Goal: Task Accomplishment & Management: Manage account settings

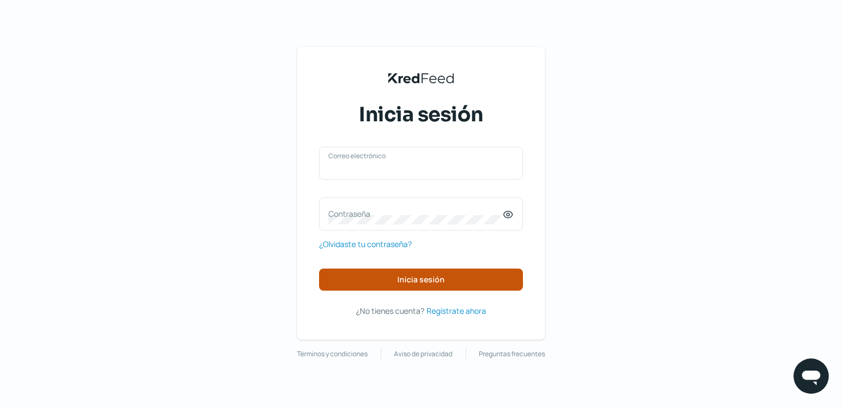
type input "[EMAIL_ADDRESS][DOMAIN_NAME]"
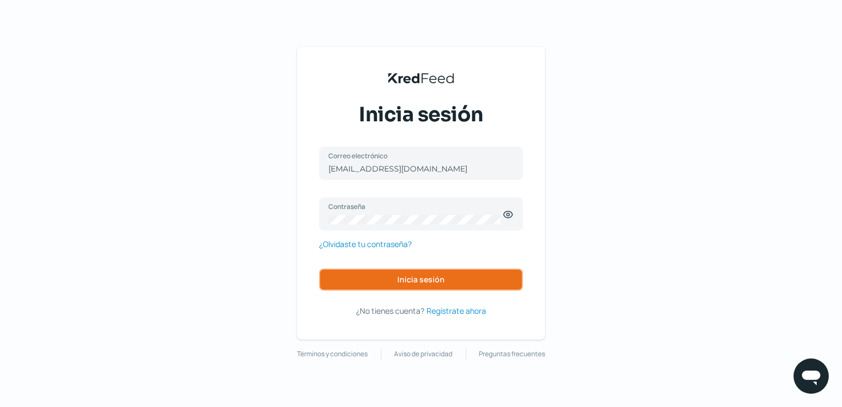
click at [412, 276] on span "Inicia sesión" at bounding box center [420, 280] width 47 height 8
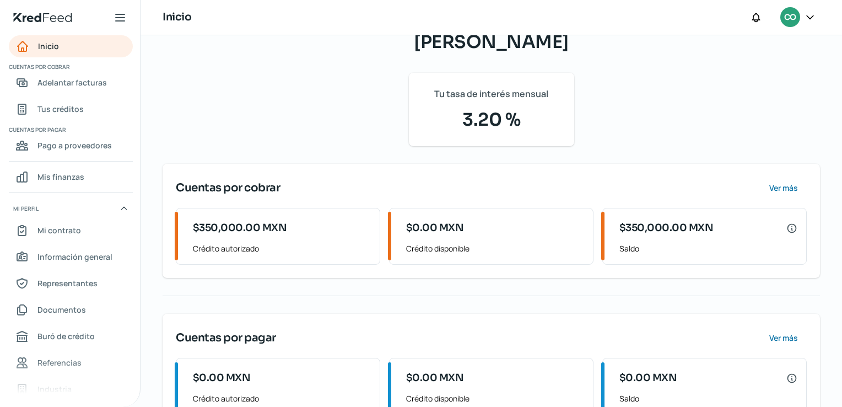
scroll to position [109, 0]
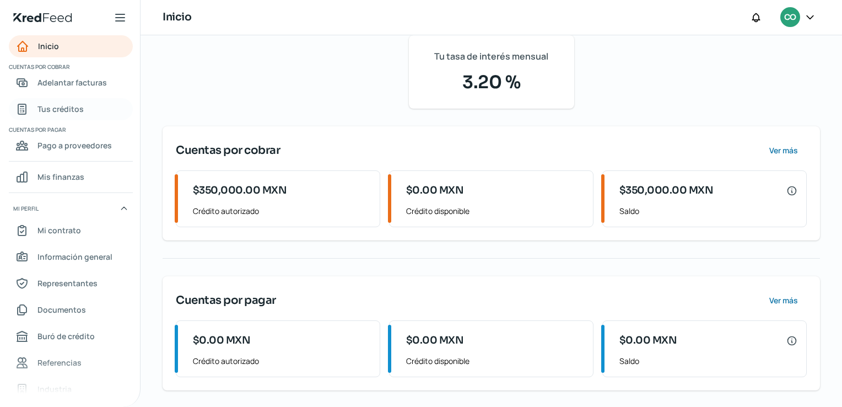
click at [80, 109] on span "Tus créditos" at bounding box center [60, 109] width 46 height 14
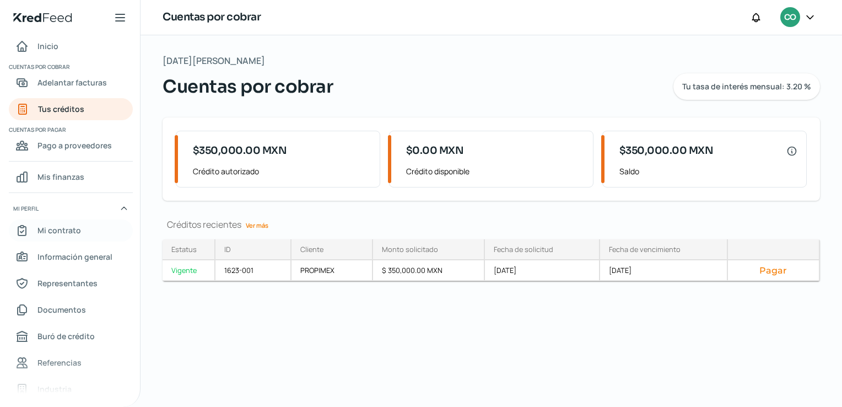
click at [74, 226] on span "Mi contrato" at bounding box center [59, 230] width 44 height 14
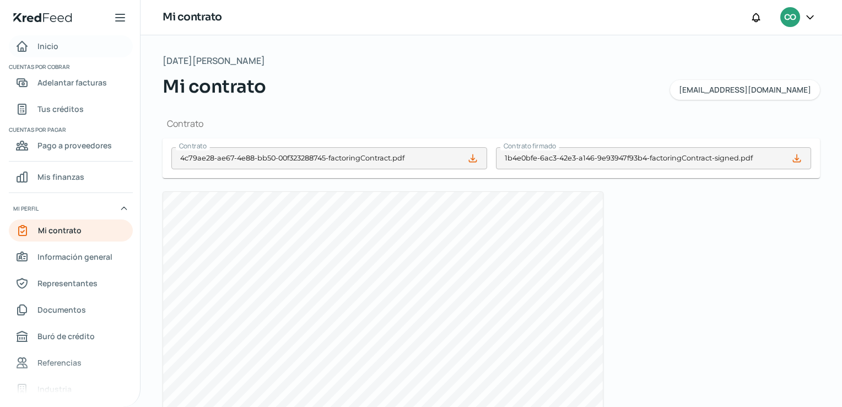
click at [39, 41] on span "Inicio" at bounding box center [47, 46] width 21 height 14
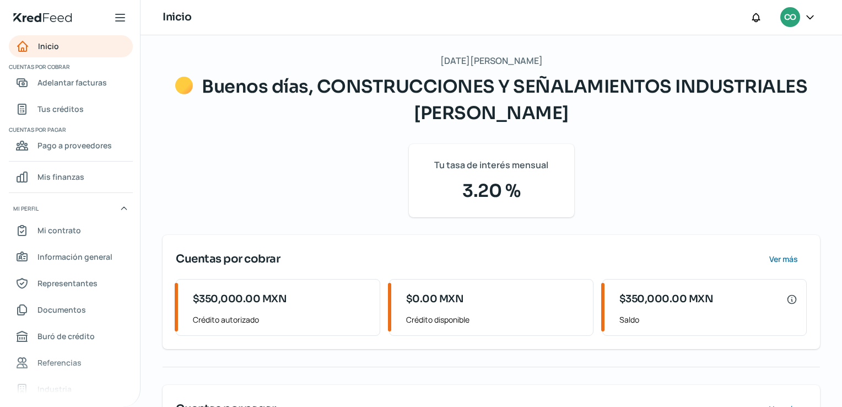
click at [811, 19] on icon at bounding box center [810, 17] width 11 height 11
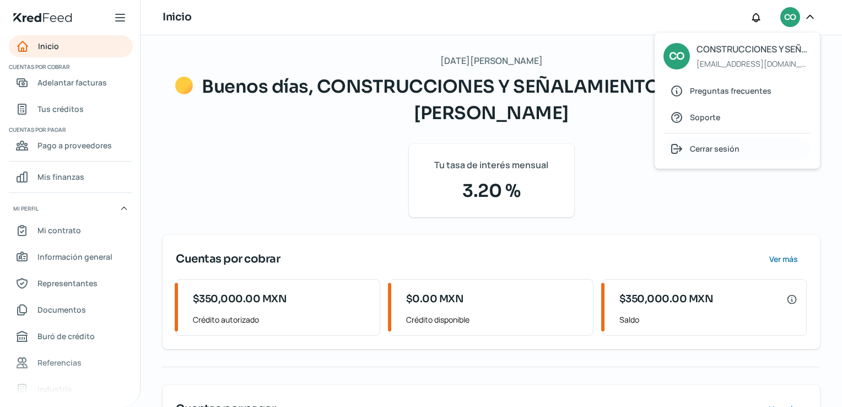
click at [717, 154] on span "Cerrar sesión" at bounding box center [715, 149] width 50 height 14
